Goal: Information Seeking & Learning: Learn about a topic

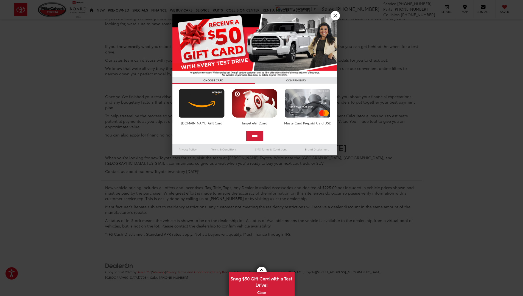
scroll to position [3787, 0]
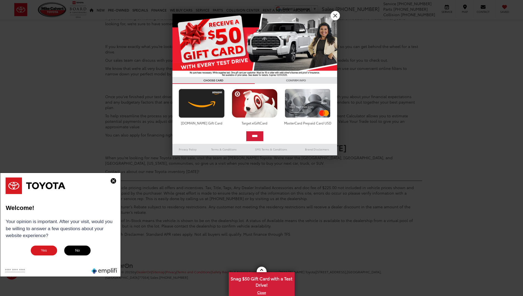
scroll to position [3792, 0]
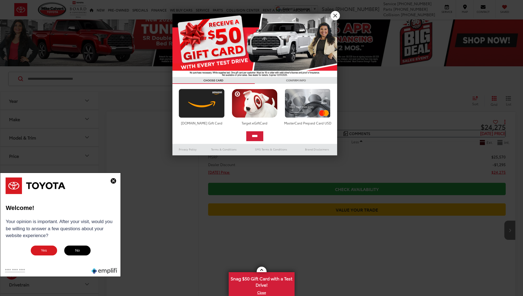
scroll to position [3839, 0]
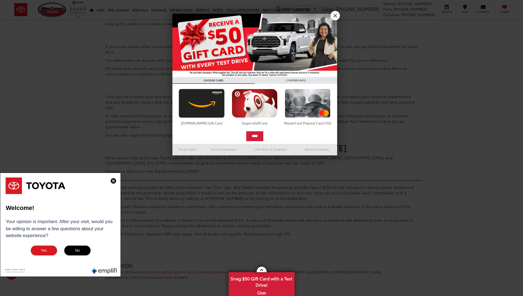
scroll to position [5, 0]
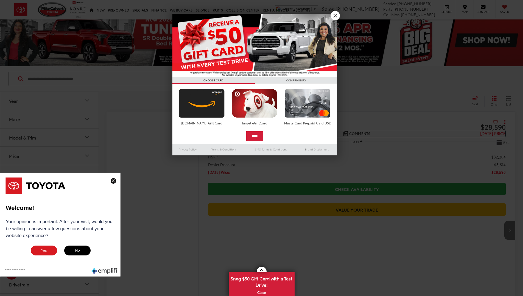
scroll to position [3722, 0]
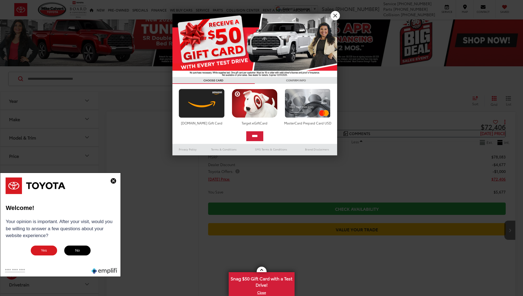
scroll to position [3348, 0]
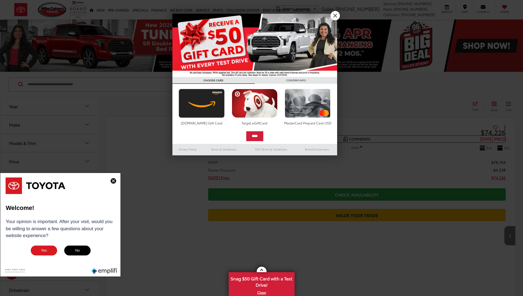
scroll to position [3708, 0]
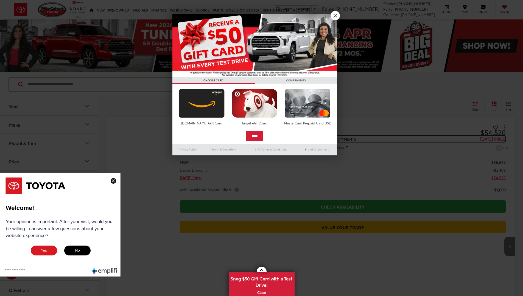
scroll to position [3892, 0]
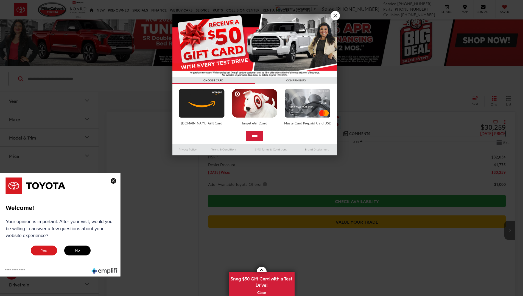
scroll to position [3892, 0]
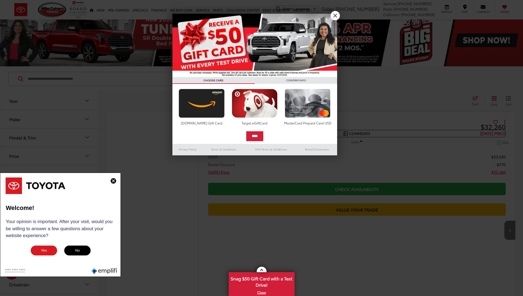
scroll to position [3834, 0]
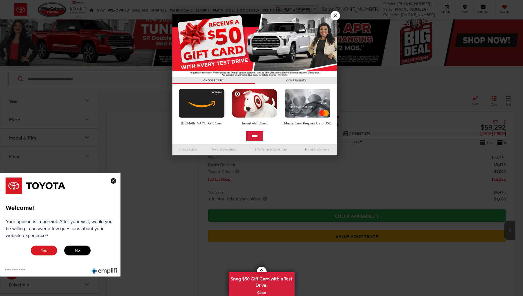
scroll to position [3892, 0]
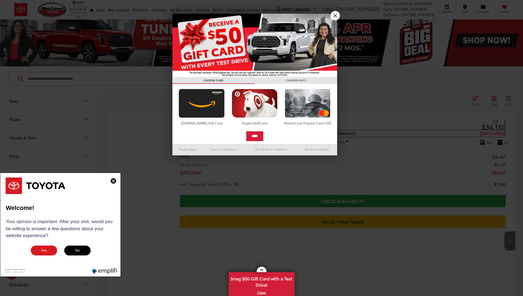
scroll to position [3817, 0]
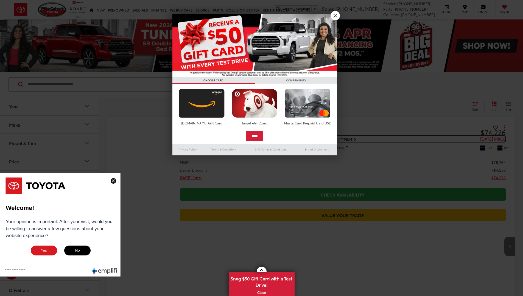
scroll to position [3817, 0]
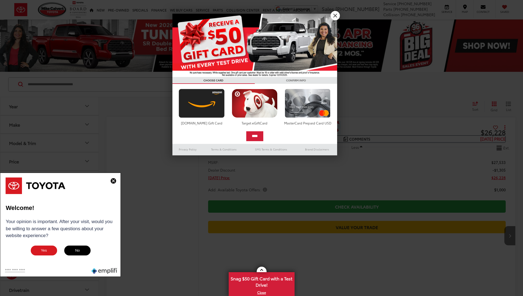
scroll to position [3892, 0]
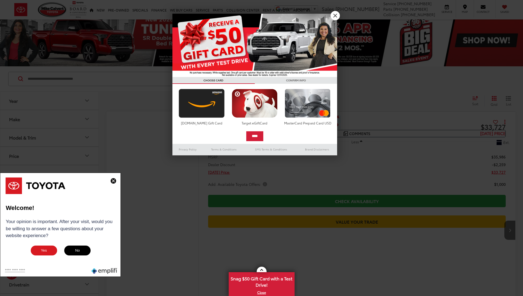
scroll to position [3724, 0]
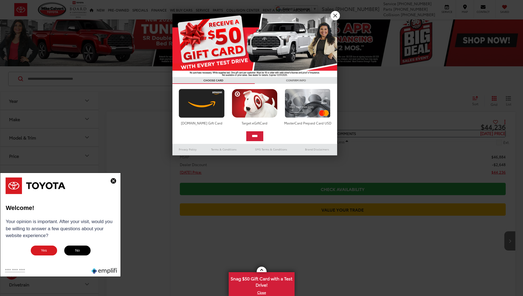
scroll to position [3796, 0]
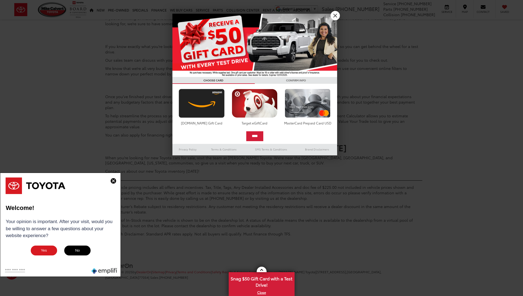
scroll to position [5, 0]
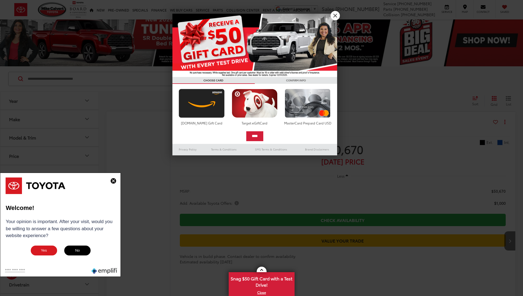
scroll to position [3817, 0]
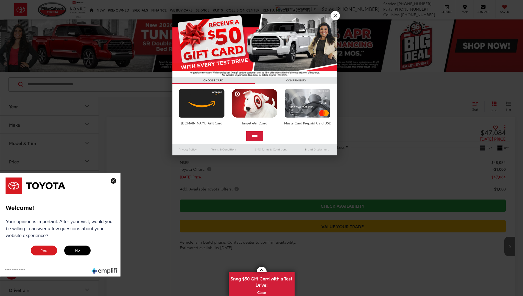
scroll to position [3817, 0]
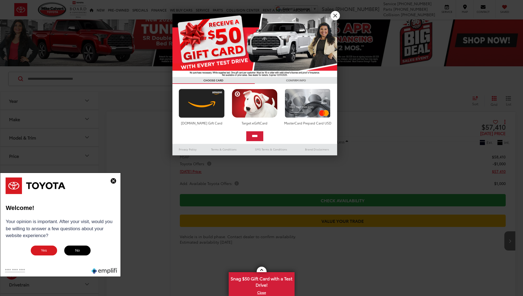
scroll to position [3742, 0]
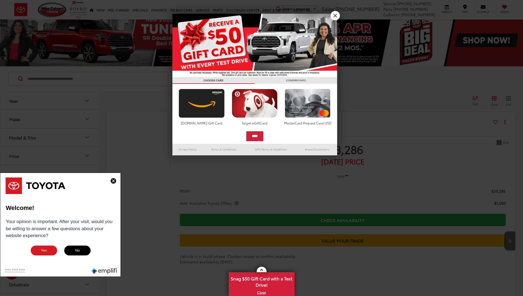
scroll to position [3892, 0]
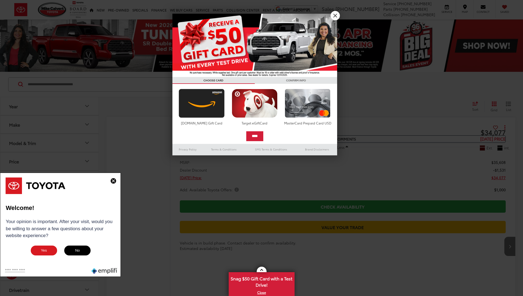
scroll to position [3817, 0]
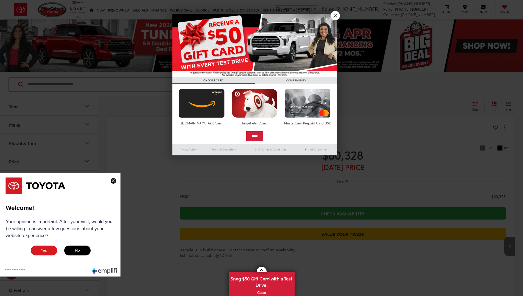
scroll to position [3442, 0]
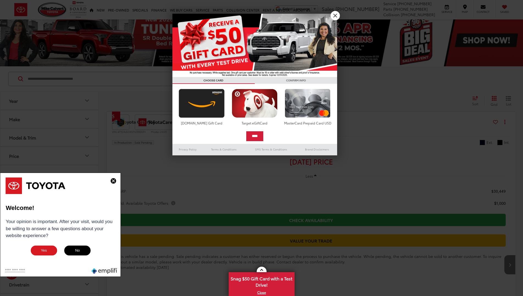
scroll to position [3667, 0]
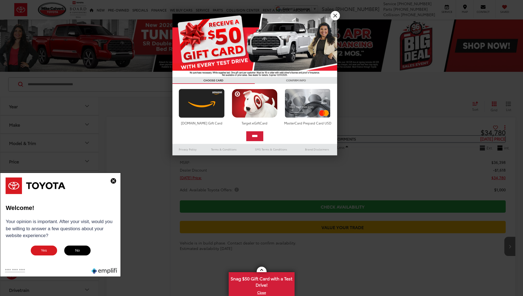
scroll to position [3892, 0]
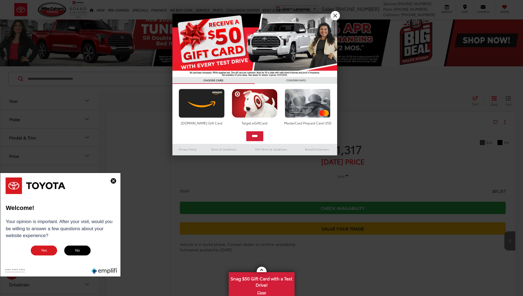
scroll to position [3667, 0]
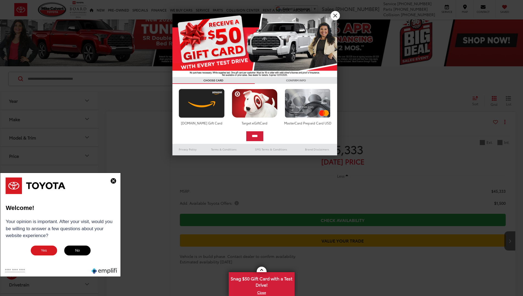
scroll to position [3742, 0]
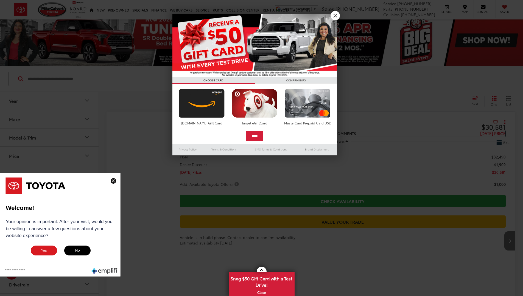
scroll to position [3817, 0]
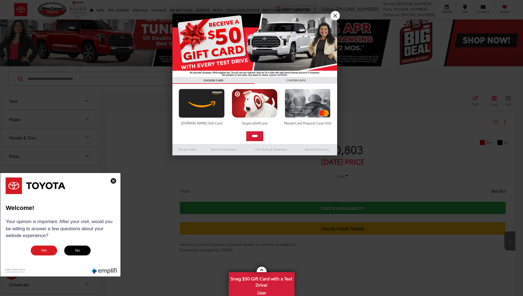
scroll to position [3371, 0]
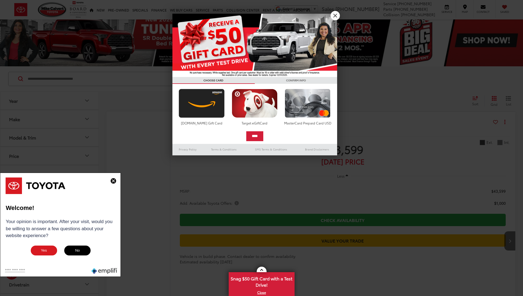
scroll to position [3817, 0]
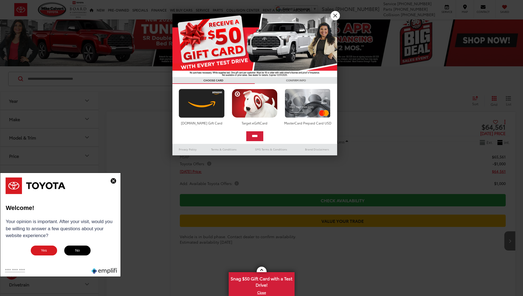
scroll to position [3892, 0]
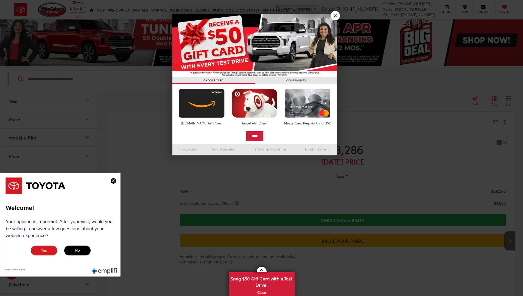
scroll to position [3892, 0]
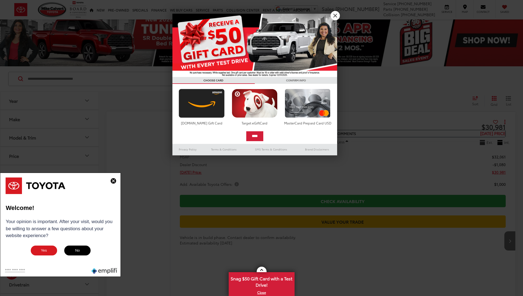
scroll to position [3892, 0]
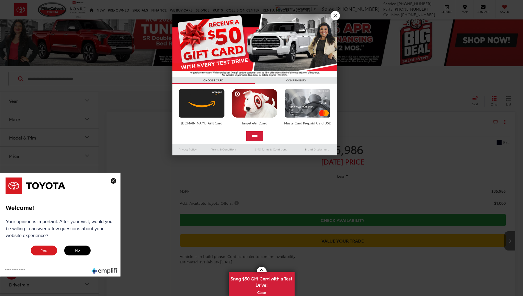
scroll to position [3517, 0]
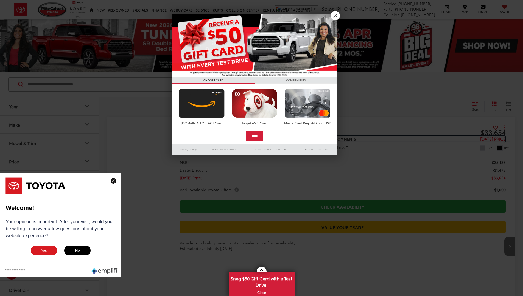
scroll to position [3892, 0]
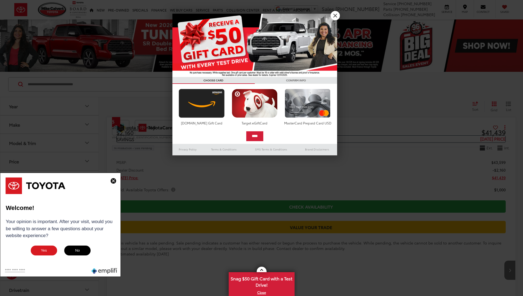
scroll to position [3667, 0]
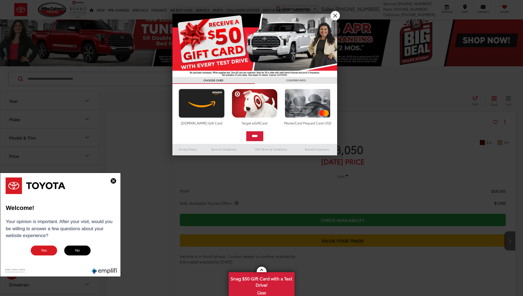
scroll to position [3892, 0]
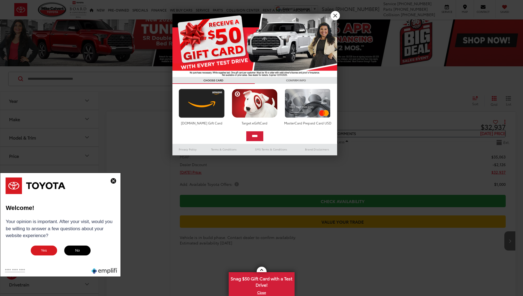
scroll to position [3892, 0]
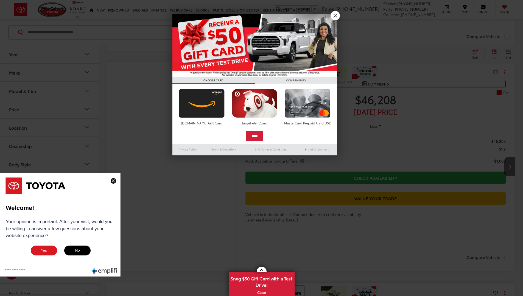
scroll to position [5, 0]
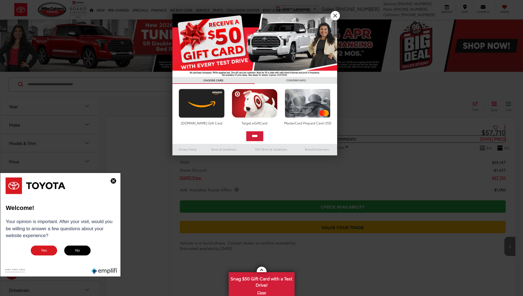
scroll to position [3892, 0]
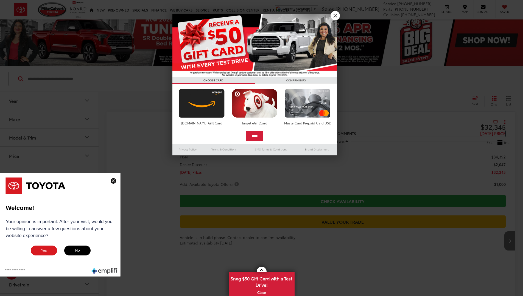
scroll to position [3892, 0]
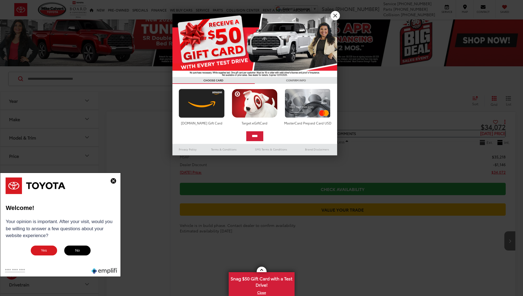
scroll to position [3817, 0]
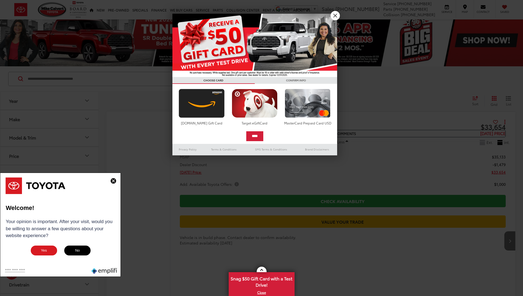
scroll to position [716, 0]
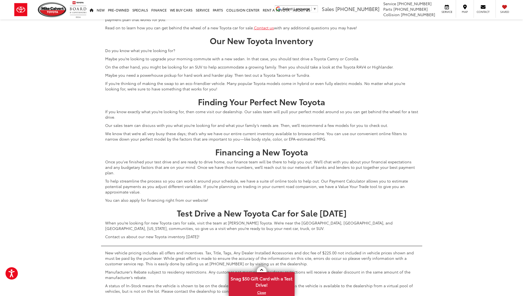
scroll to position [719, 0]
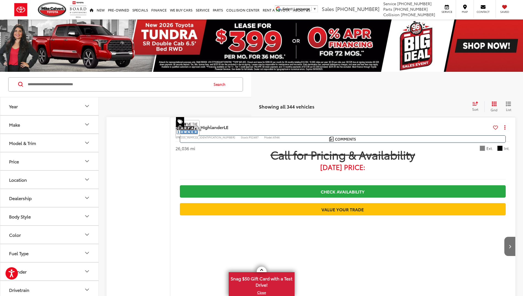
scroll to position [3892, 0]
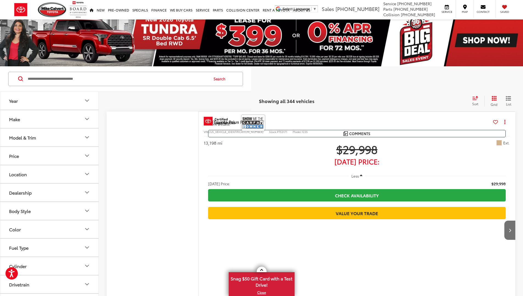
scroll to position [3892, 0]
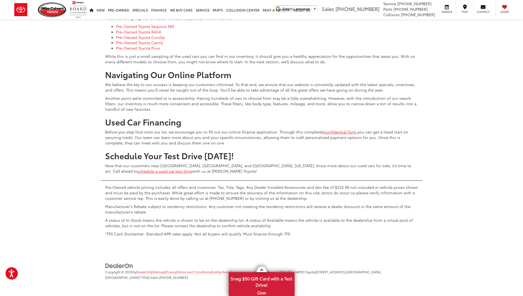
scroll to position [5, 0]
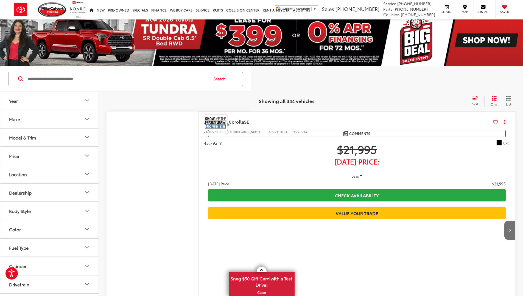
scroll to position [3892, 0]
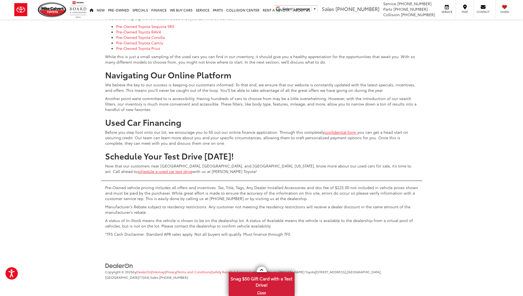
scroll to position [5, 0]
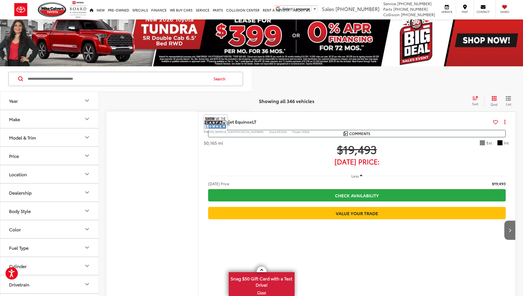
scroll to position [3892, 0]
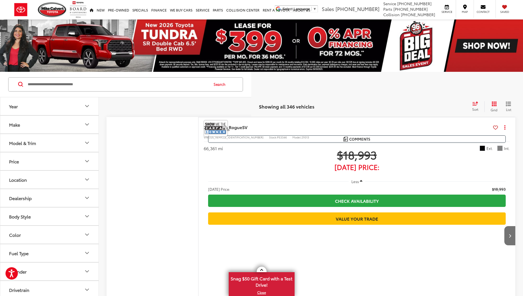
scroll to position [3892, 0]
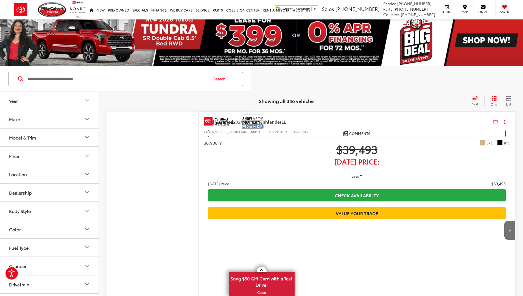
scroll to position [3892, 0]
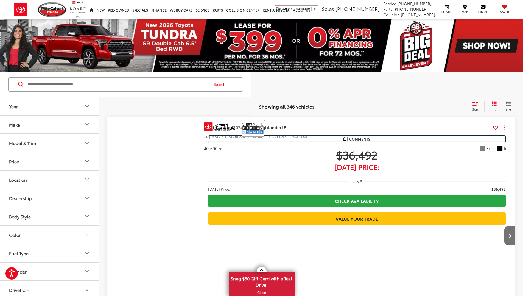
scroll to position [3892, 0]
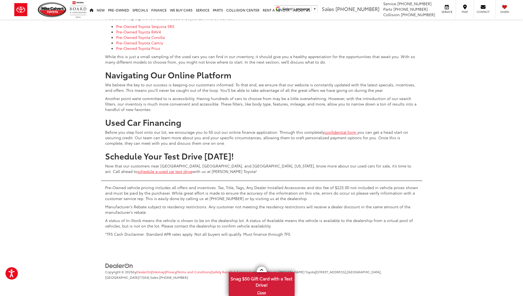
scroll to position [5, 0]
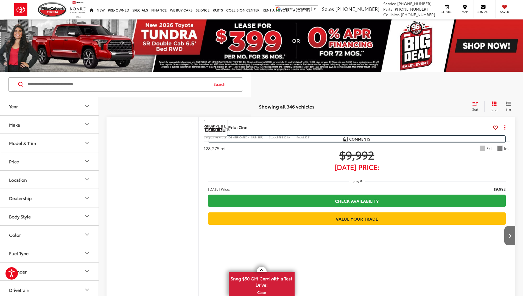
scroll to position [3892, 0]
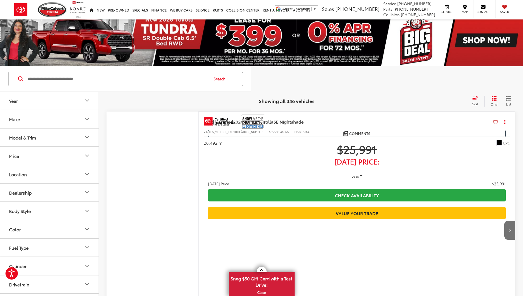
scroll to position [3892, 0]
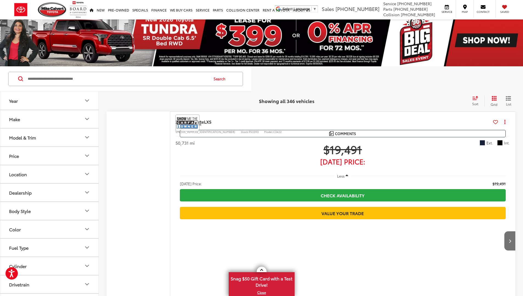
scroll to position [3892, 0]
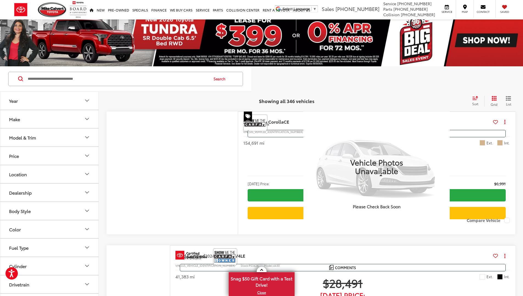
scroll to position [3709, 0]
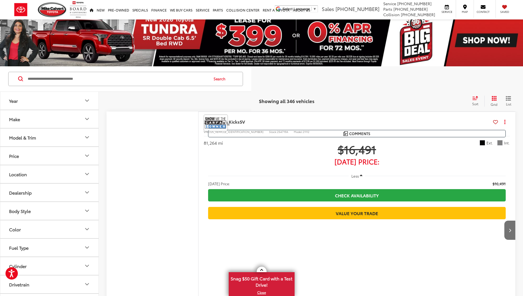
scroll to position [3892, 0]
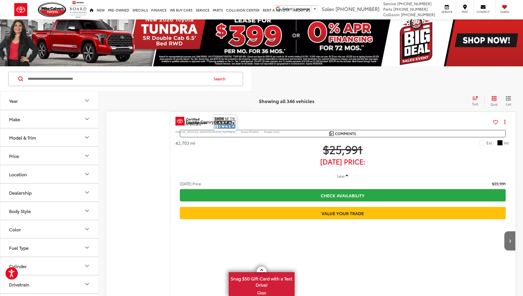
scroll to position [3892, 0]
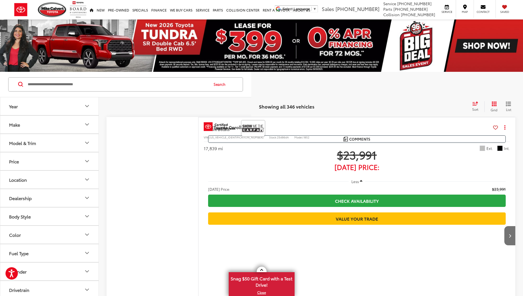
scroll to position [3710, 0]
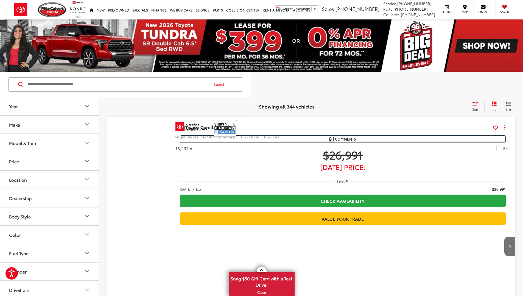
scroll to position [3528, 0]
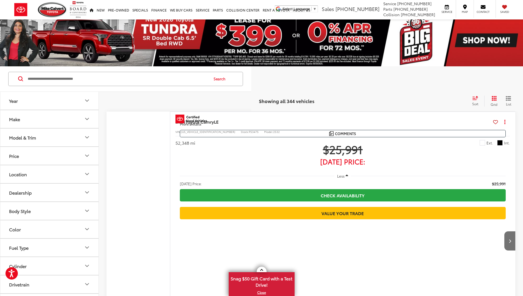
scroll to position [3528, 0]
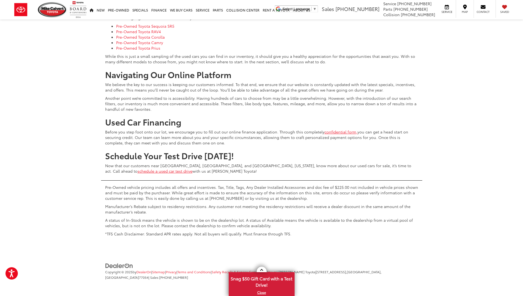
scroll to position [5, 0]
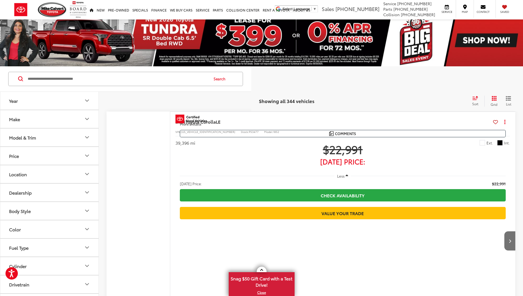
scroll to position [2622, 0]
